Goal: Check status

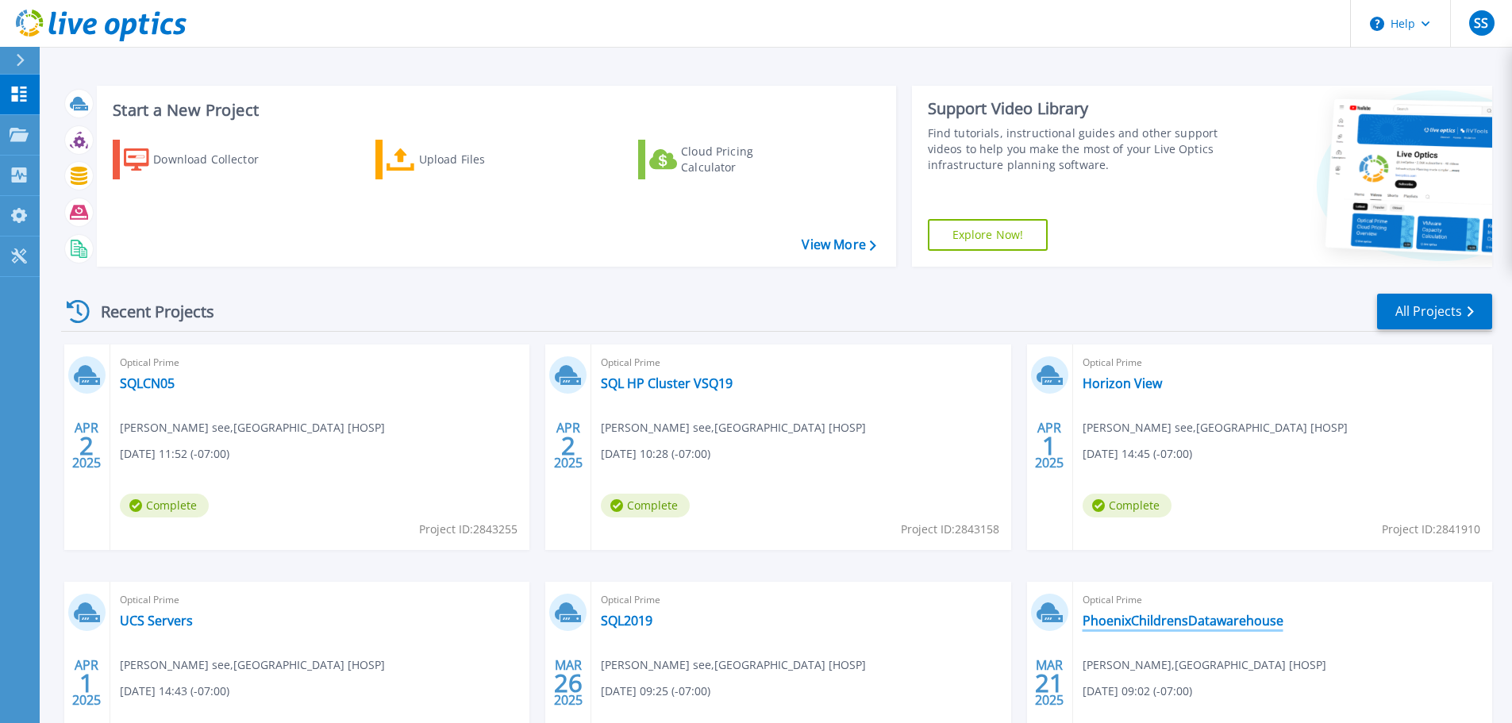
click at [1186, 626] on link "PhoenixChildrensDatawarehouse" at bounding box center [1183, 621] width 201 height 16
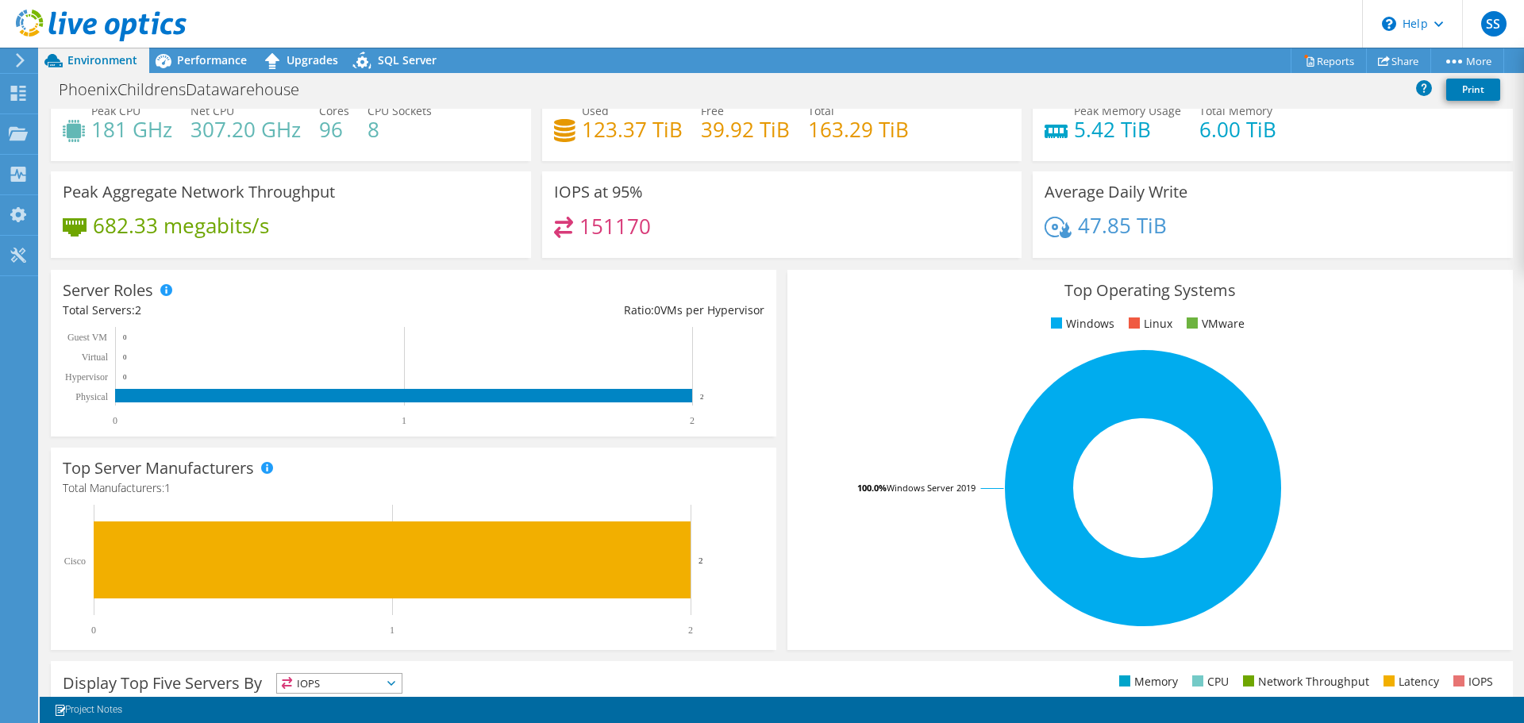
scroll to position [79, 0]
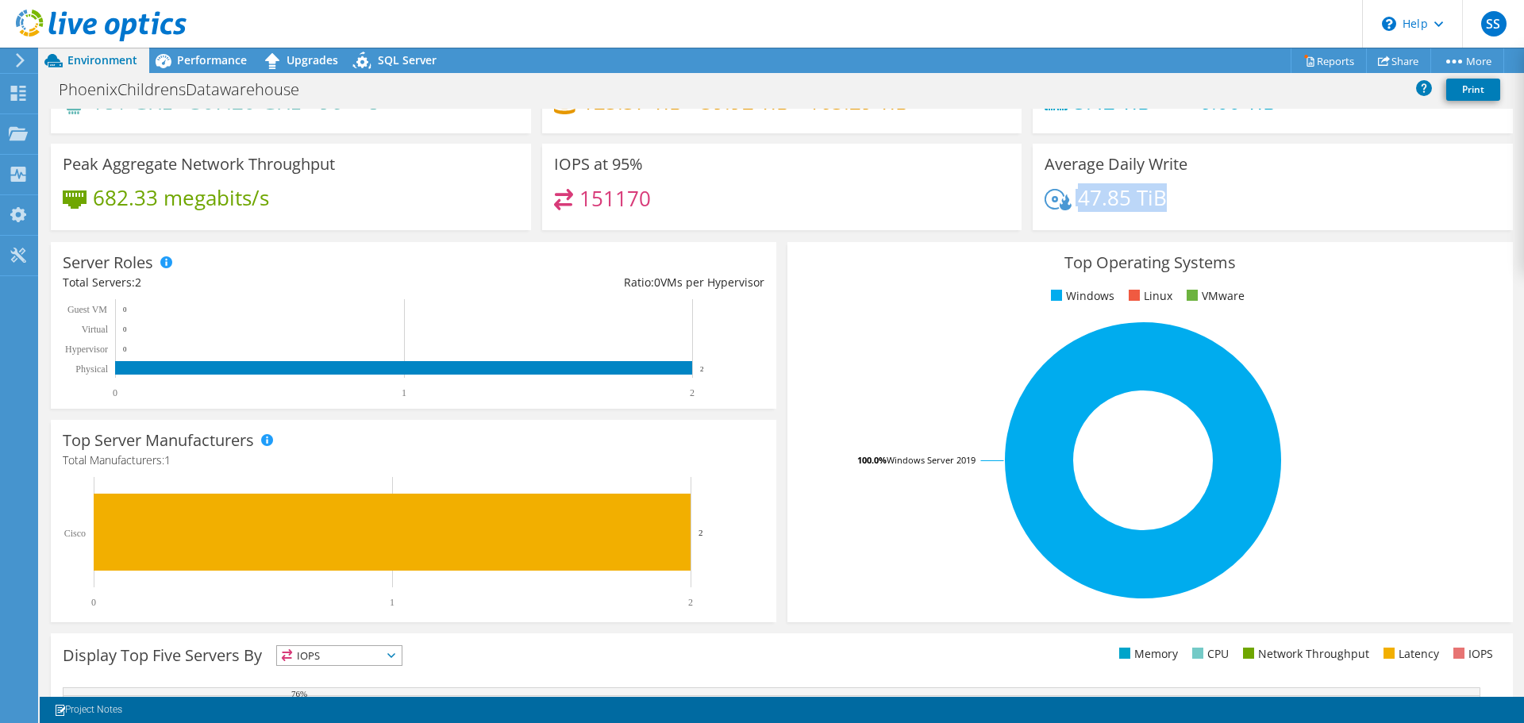
drag, startPoint x: 1173, startPoint y: 197, endPoint x: 1038, endPoint y: 198, distance: 134.2
click at [1045, 198] on div "47.85 TiB" at bounding box center [1273, 205] width 457 height 33
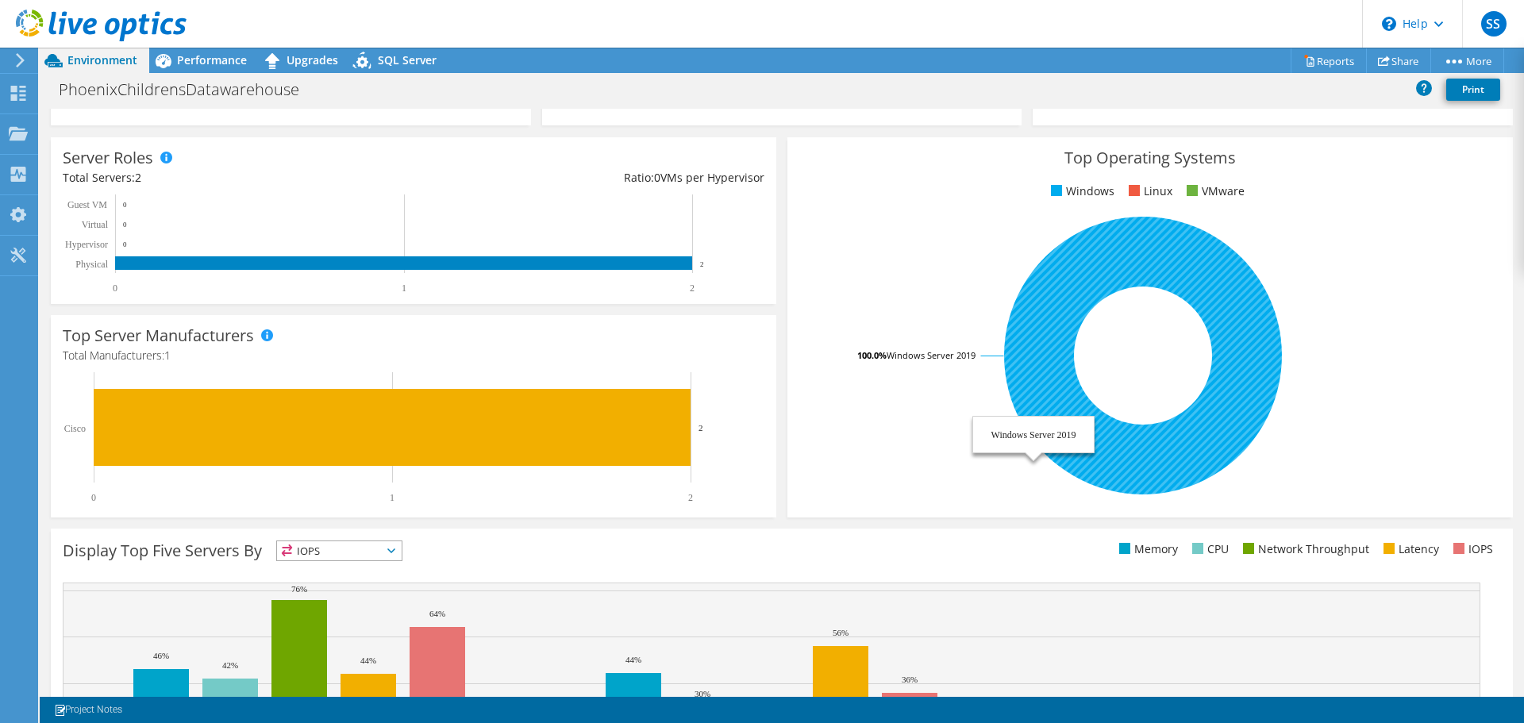
scroll to position [0, 0]
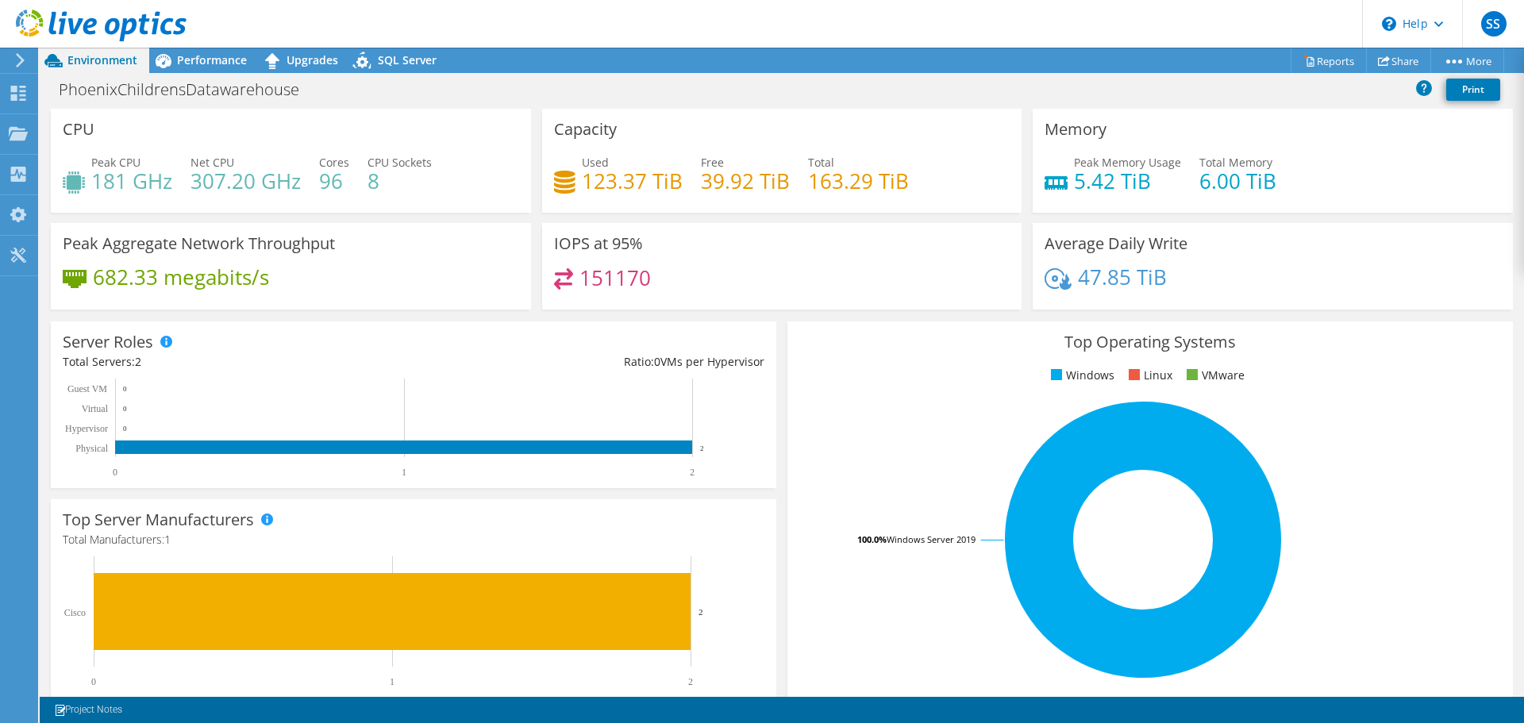
click at [1208, 283] on div "47.85 TiB" at bounding box center [1273, 284] width 457 height 33
click at [217, 60] on span "Performance" at bounding box center [212, 59] width 70 height 15
